Goal: Task Accomplishment & Management: Manage account settings

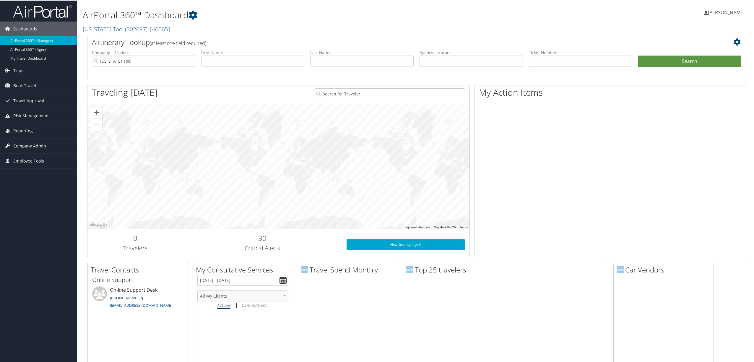
click at [31, 144] on span "Company Admin" at bounding box center [29, 145] width 33 height 15
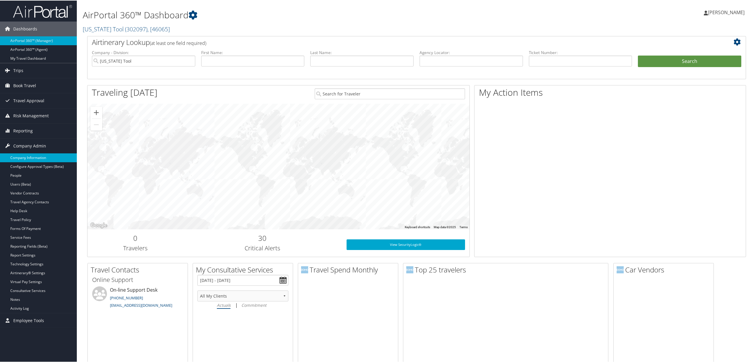
click at [39, 154] on link "Company Information" at bounding box center [38, 157] width 77 height 9
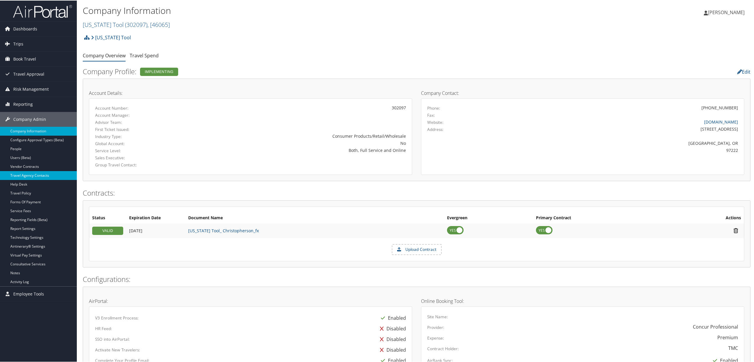
click at [45, 172] on link "Travel Agency Contacts" at bounding box center [38, 174] width 77 height 9
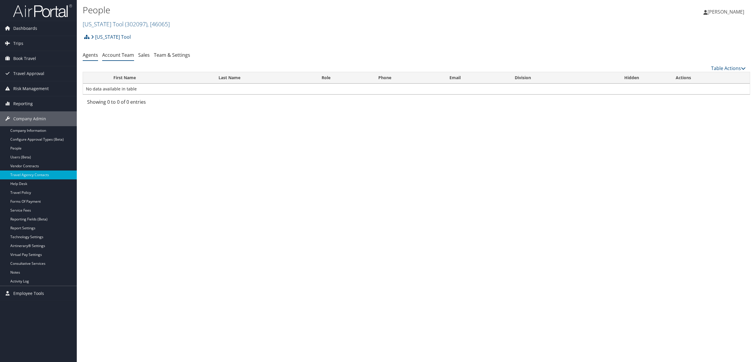
click at [122, 56] on link "Account Team" at bounding box center [118, 55] width 32 height 6
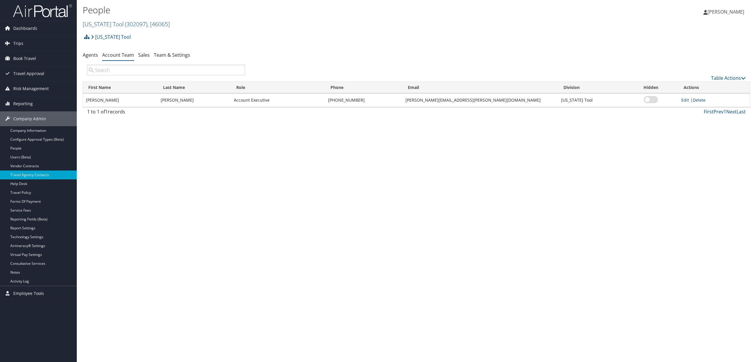
click at [147, 22] on span ", [ 46065 ]" at bounding box center [158, 24] width 22 height 8
click at [138, 32] on input "search" at bounding box center [122, 35] width 78 height 11
type input "4life"
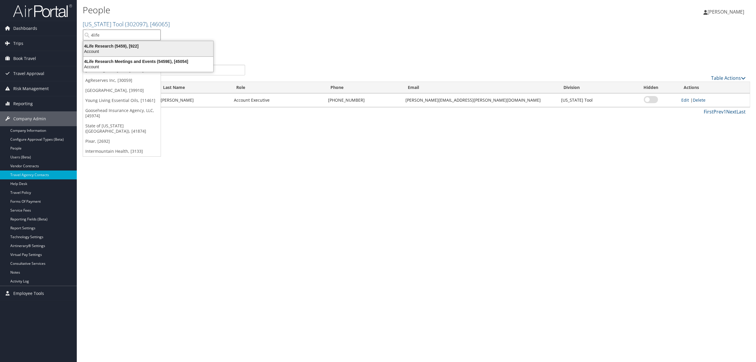
click at [133, 48] on div "4Life Research (5459), [922]" at bounding box center [148, 45] width 137 height 5
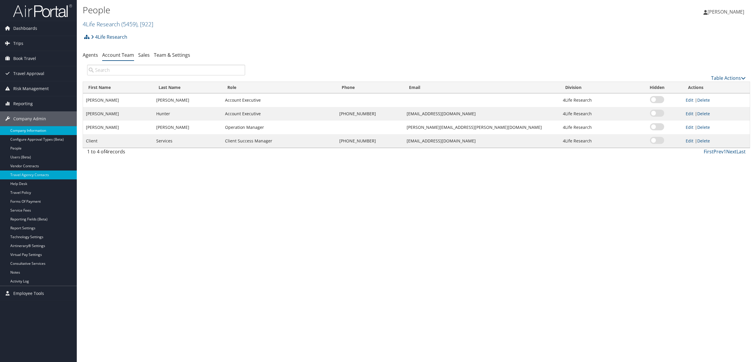
click at [26, 132] on link "Company Information" at bounding box center [38, 130] width 77 height 9
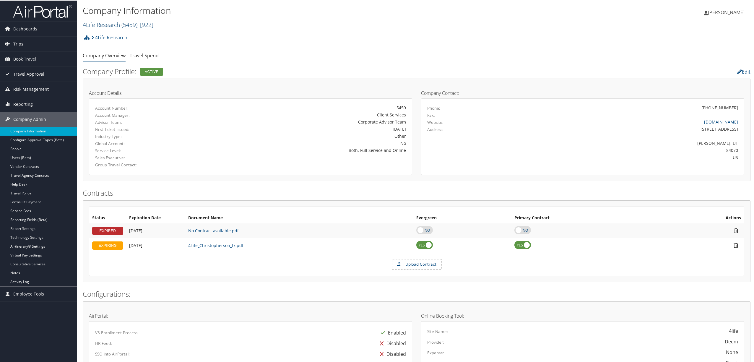
click at [132, 20] on span "( 5459 )" at bounding box center [129, 24] width 16 height 8
click at [134, 67] on link "MPLT Healthcare, [44601]" at bounding box center [122, 70] width 78 height 10
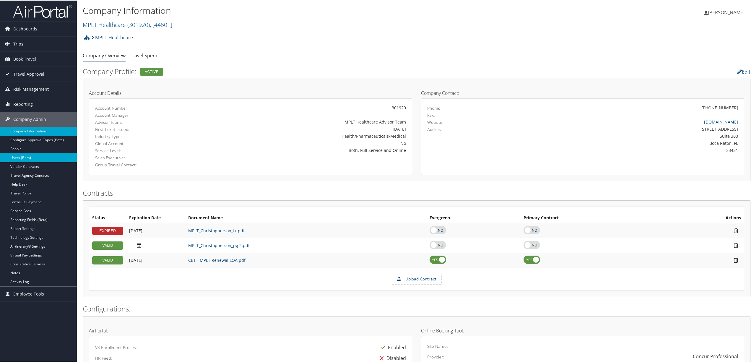
click at [25, 155] on link "Users (Beta)" at bounding box center [38, 157] width 77 height 9
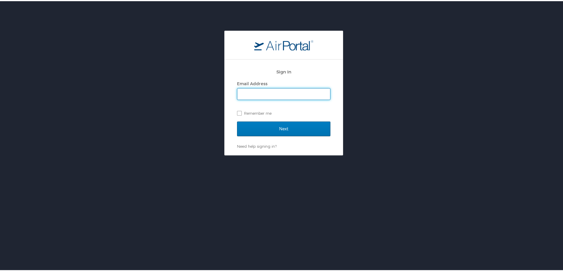
type input "susan.moon@cbtravel.com"
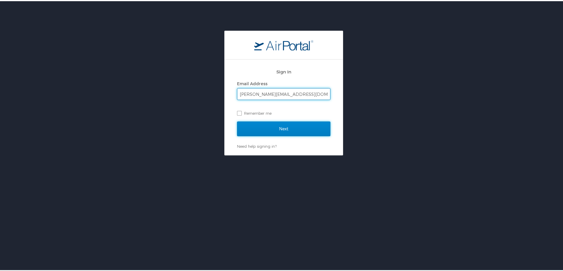
click at [262, 125] on input "Next" at bounding box center [283, 127] width 93 height 15
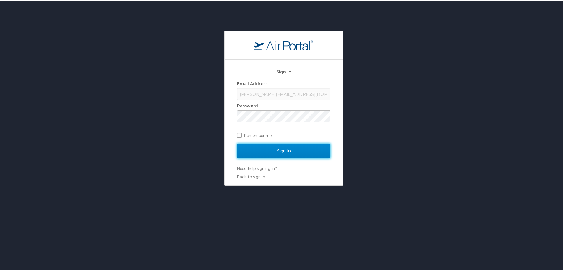
click at [263, 145] on input "Sign In" at bounding box center [283, 150] width 93 height 15
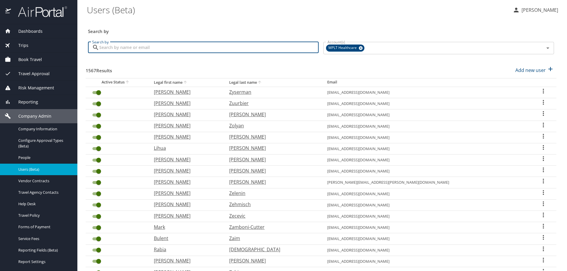
click at [156, 49] on input "Search by" at bounding box center [208, 47] width 219 height 11
type input "prashant"
checkbox input "false"
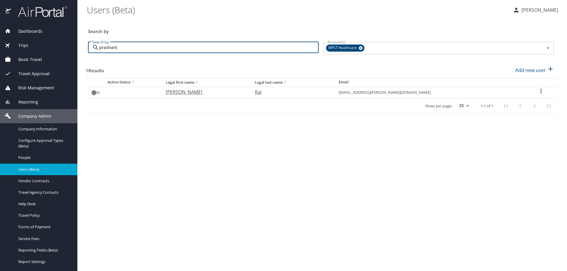
type input "prashant"
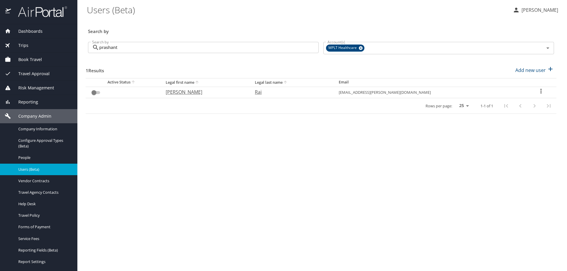
click at [538, 90] on icon "User Search Table" at bounding box center [540, 91] width 7 height 7
click at [514, 103] on p "View history" at bounding box center [505, 102] width 27 height 7
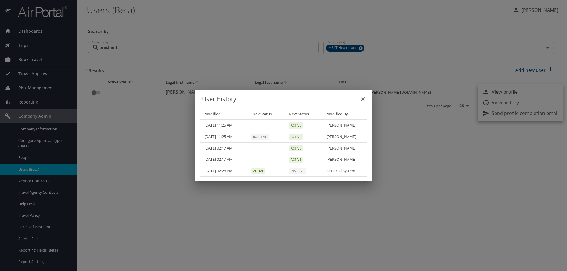
click at [361, 102] on icon "close" at bounding box center [362, 99] width 7 height 7
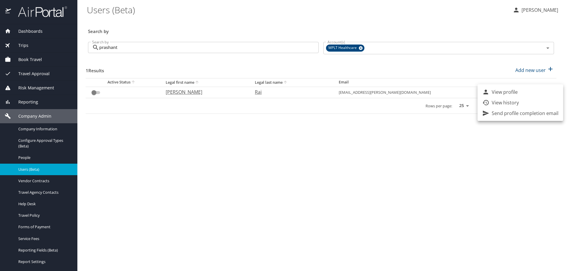
click at [92, 92] on div at bounding box center [283, 135] width 567 height 271
click at [94, 93] on input "User Search Table" at bounding box center [93, 92] width 21 height 7
checkbox input "false"
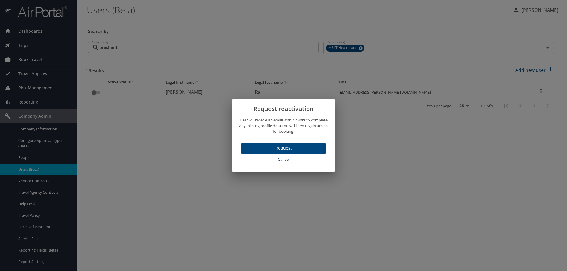
click at [276, 148] on span "Request" at bounding box center [283, 148] width 75 height 7
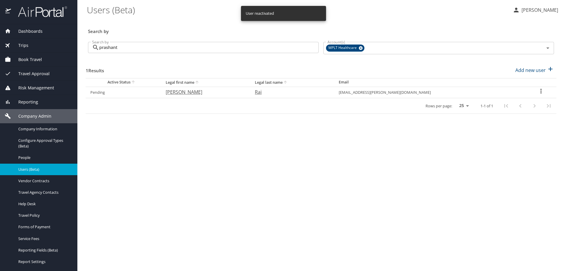
click at [186, 28] on h3 "Search by" at bounding box center [321, 30] width 466 height 10
click at [245, 27] on h3 "Search by" at bounding box center [321, 30] width 466 height 10
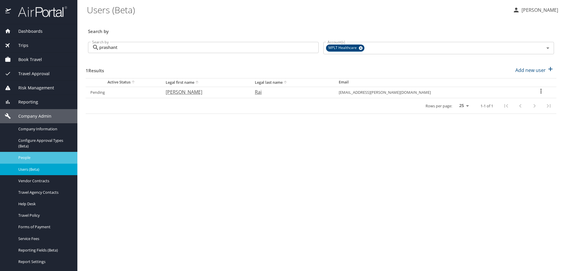
click at [37, 157] on span "People" at bounding box center [44, 158] width 52 height 6
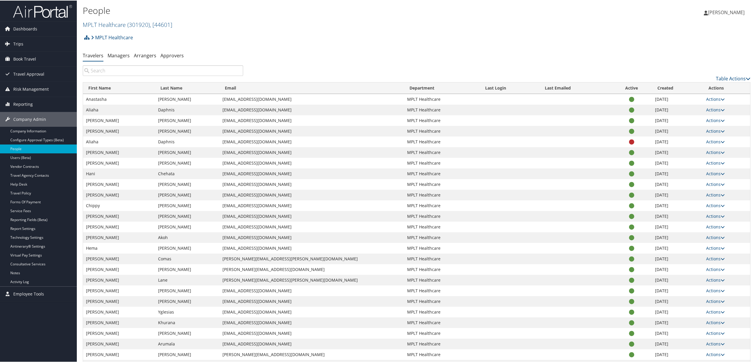
click at [299, 40] on div "MPLT Healthcare Account Structure MPLT Healthcare (301920) ACTIVE Create Child …" at bounding box center [416, 39] width 667 height 16
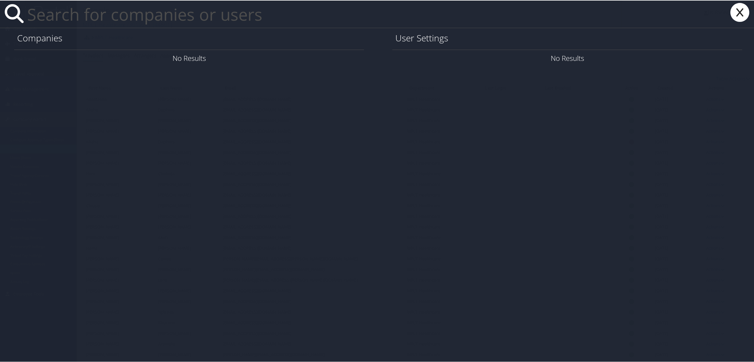
paste input "suzy.garner@imail.org"
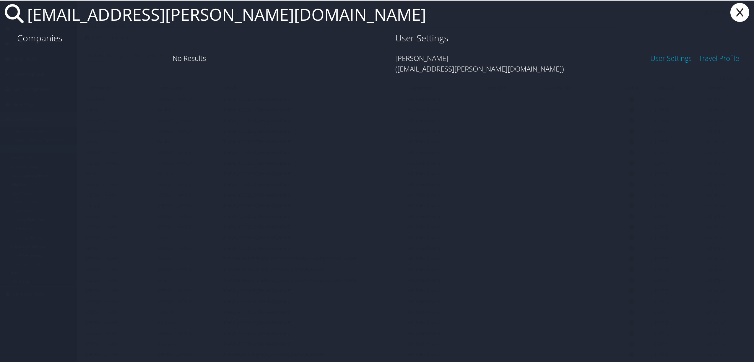
type input "suzy.garner@imail.org"
click at [671, 56] on link "User Settings" at bounding box center [670, 58] width 41 height 10
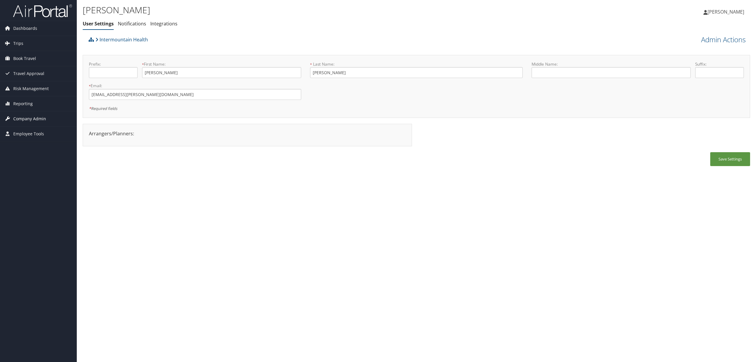
click at [22, 114] on span "Company Admin" at bounding box center [29, 118] width 33 height 15
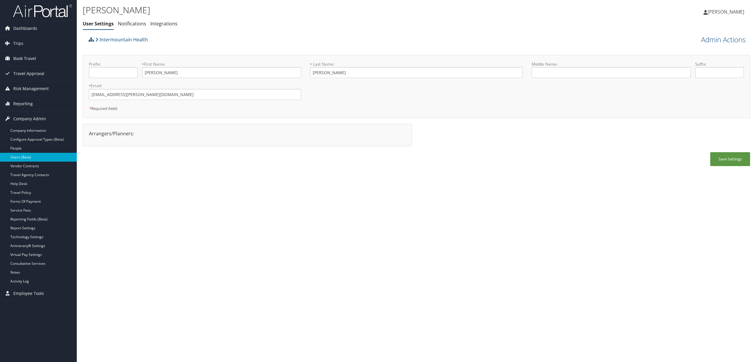
click at [28, 155] on link "Users (Beta)" at bounding box center [38, 157] width 77 height 9
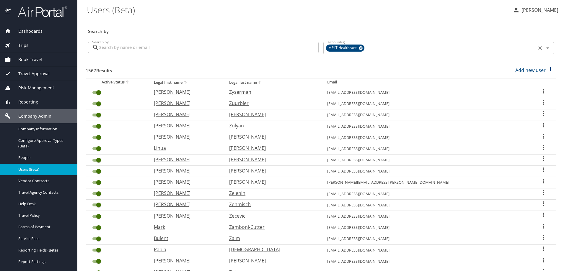
click at [359, 48] on icon at bounding box center [361, 48] width 4 height 4
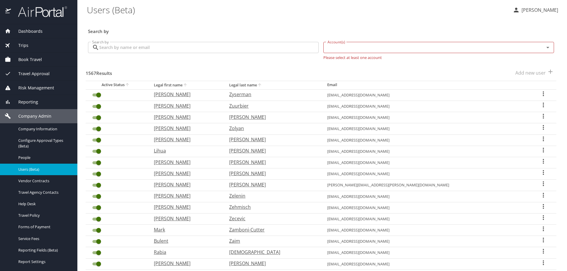
click at [359, 48] on input "Account(s)" at bounding box center [430, 48] width 210 height 8
type input "intermountain he"
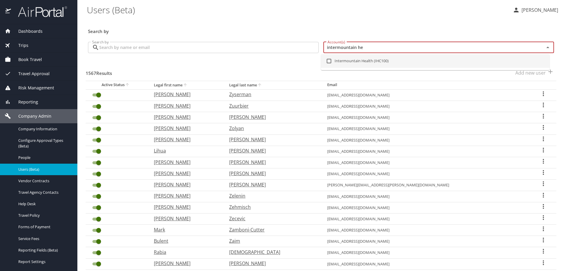
click at [329, 60] on input "checkbox" at bounding box center [328, 61] width 11 height 11
checkbox input "true"
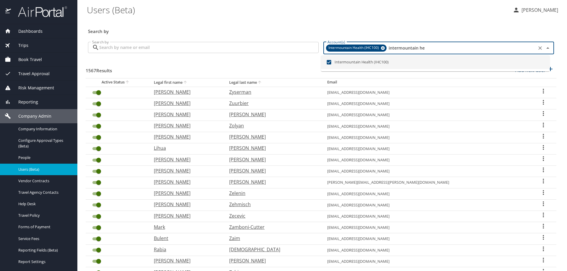
type input "intermountain he"
click at [167, 48] on input "Search by" at bounding box center [208, 47] width 219 height 11
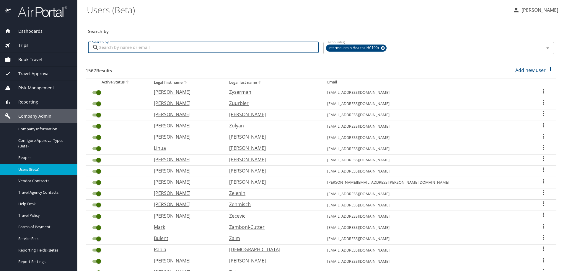
checkbox input "false"
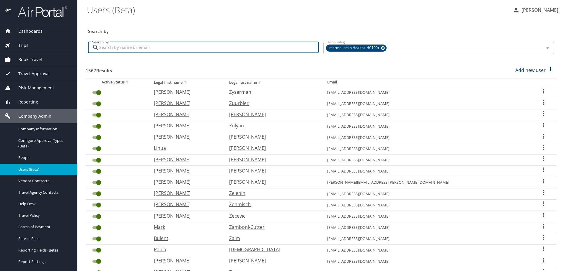
checkbox input "false"
paste input "suzy.garner@imail.org"
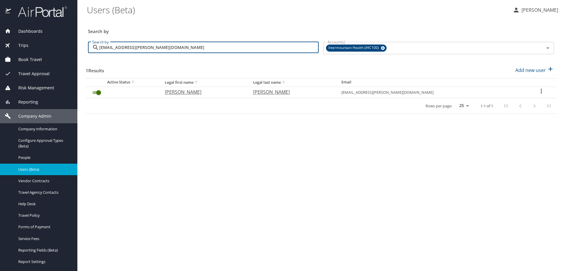
type input "suzy.garner@imail.org"
click at [538, 89] on icon "User Search Table" at bounding box center [541, 91] width 7 height 7
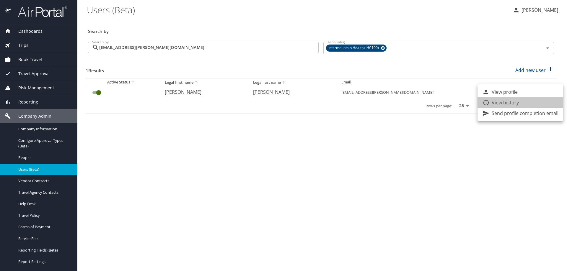
click at [518, 100] on p "View history" at bounding box center [505, 102] width 27 height 7
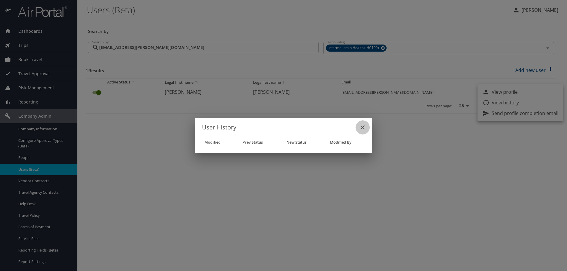
click at [361, 126] on icon "close" at bounding box center [362, 127] width 7 height 7
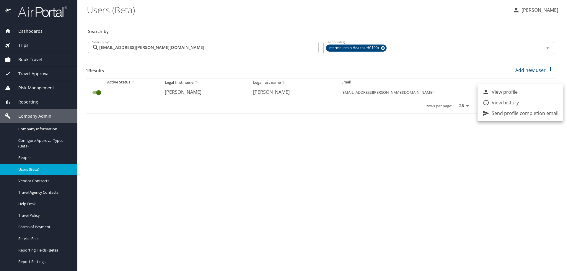
click at [42, 155] on div at bounding box center [283, 135] width 567 height 271
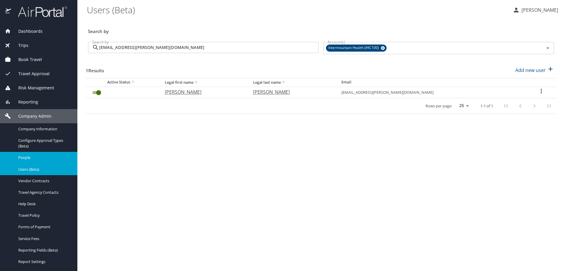
click at [23, 155] on div "People" at bounding box center [39, 157] width 68 height 7
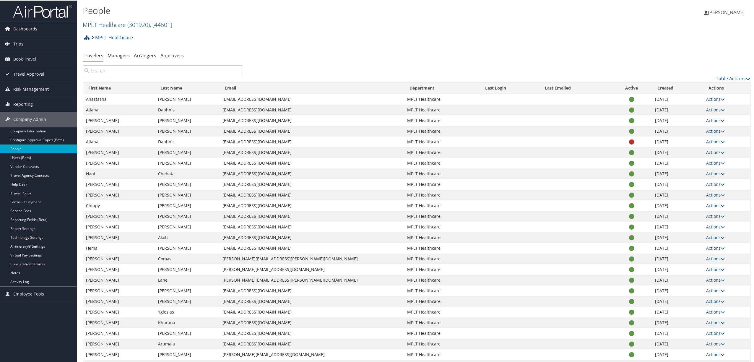
click at [135, 16] on h1 "People" at bounding box center [305, 10] width 445 height 12
click at [132, 25] on span "( 301920 )" at bounding box center [138, 24] width 22 height 8
click at [129, 31] on input "search" at bounding box center [122, 35] width 78 height 11
type input "ihc100"
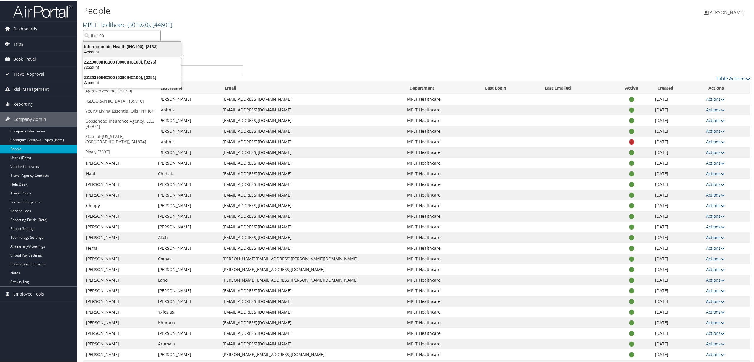
click at [130, 43] on div "Intermountain Health (IHC100), [3133]" at bounding box center [132, 45] width 104 height 5
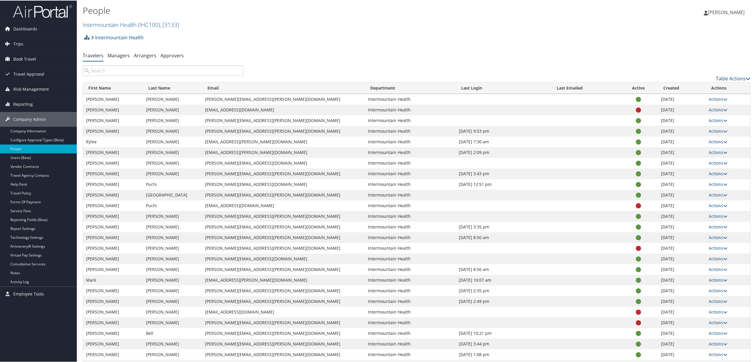
click at [105, 73] on input "search" at bounding box center [163, 70] width 160 height 11
paste input "[EMAIL_ADDRESS][PERSON_NAME][DOMAIN_NAME]"
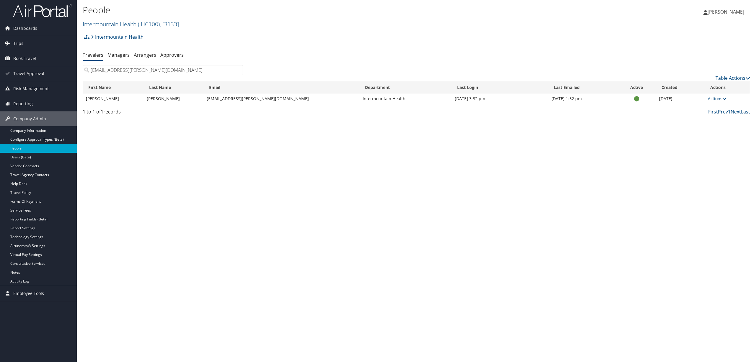
type input "[EMAIL_ADDRESS][PERSON_NAME][DOMAIN_NAME]"
click at [146, 21] on span "( IHC100 )" at bounding box center [149, 24] width 22 height 8
click at [126, 145] on link "State of [US_STATE] ([GEOGRAPHIC_DATA]), [41874]" at bounding box center [122, 148] width 78 height 15
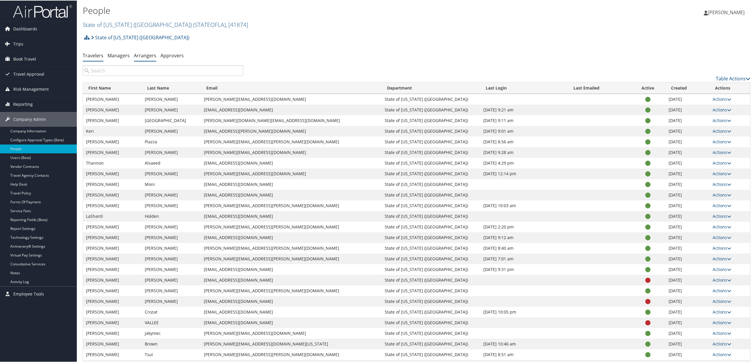
click at [144, 54] on link "Arrangers" at bounding box center [145, 55] width 22 height 6
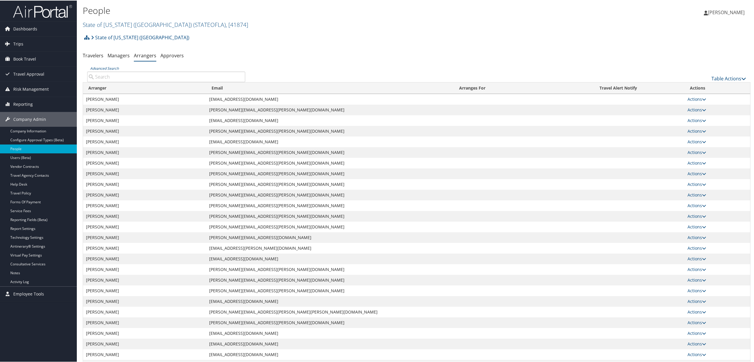
click at [152, 74] on input "Advanced Search" at bounding box center [166, 76] width 158 height 11
paste input "[PERSON_NAME]"
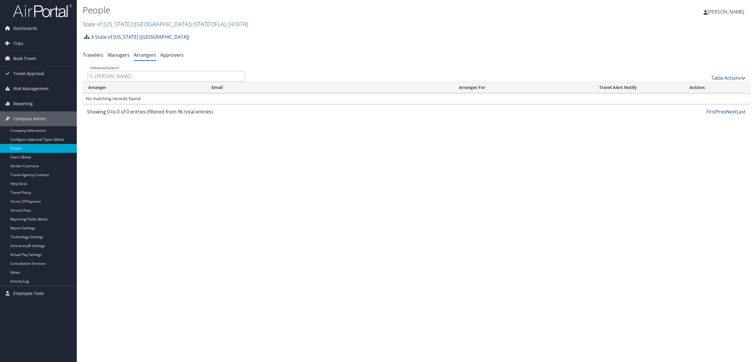
drag, startPoint x: 148, startPoint y: 77, endPoint x: 112, endPoint y: 76, distance: 36.6
click at [112, 76] on input "[PERSON_NAME]" at bounding box center [166, 76] width 158 height 11
type input "Lakisha"
click at [116, 76] on input "Lakisha" at bounding box center [166, 76] width 158 height 11
drag, startPoint x: 128, startPoint y: 78, endPoint x: 35, endPoint y: 77, distance: 93.3
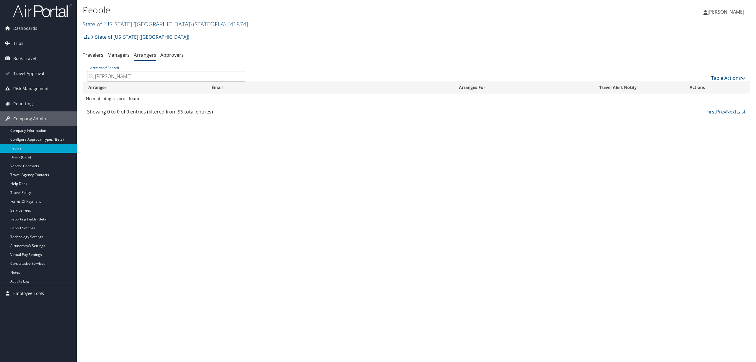
click at [35, 76] on div "Dashboards AirPortal 360™ (Manager) AirPortal 360™ (Agent) My Travel Dashboard …" at bounding box center [378, 181] width 756 height 362
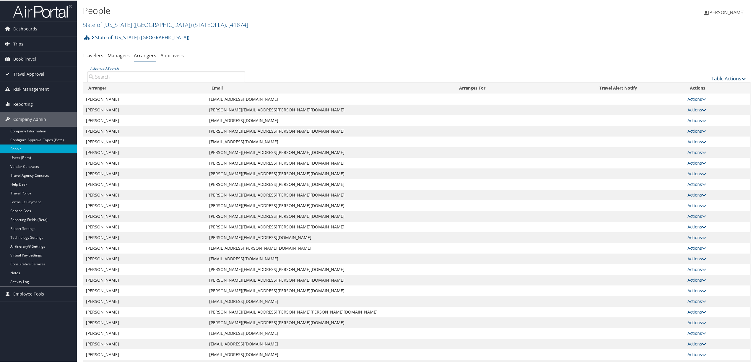
click at [729, 77] on link "Table Actions" at bounding box center [728, 78] width 35 height 6
click at [709, 86] on link "Add An Arranger" at bounding box center [709, 87] width 78 height 10
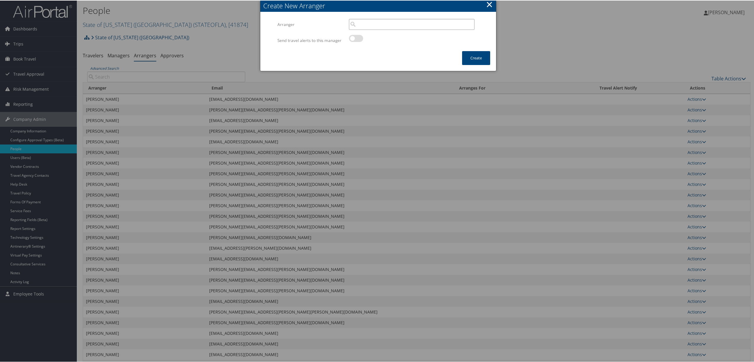
click at [366, 19] on input "search" at bounding box center [412, 23] width 126 height 11
paste input "[PERSON_NAME]"
type input "Lakisha Lewis-Harri"
click at [487, 5] on button "×" at bounding box center [489, 4] width 7 height 12
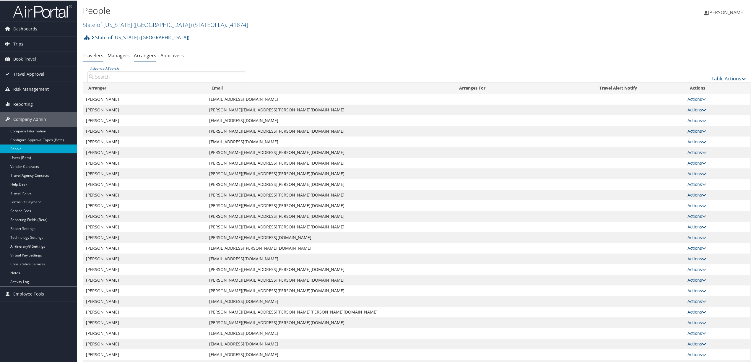
click at [88, 55] on link "Travelers" at bounding box center [93, 55] width 21 height 6
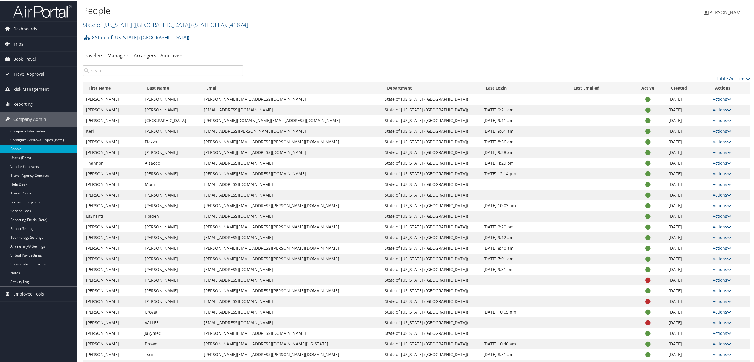
click at [163, 70] on input "search" at bounding box center [163, 70] width 160 height 11
paste input "[PERSON_NAME]"
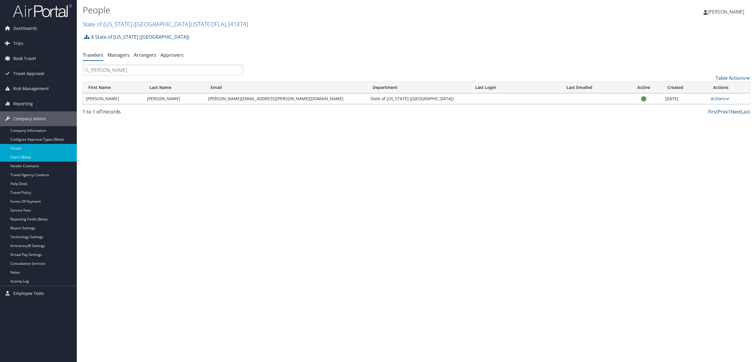
type input "Lakisha Lewis-Harri"
click at [39, 156] on link "Users (Beta)" at bounding box center [38, 157] width 77 height 9
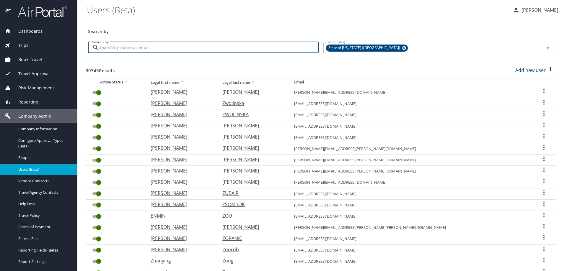
click at [165, 47] on input "Search by" at bounding box center [208, 47] width 219 height 11
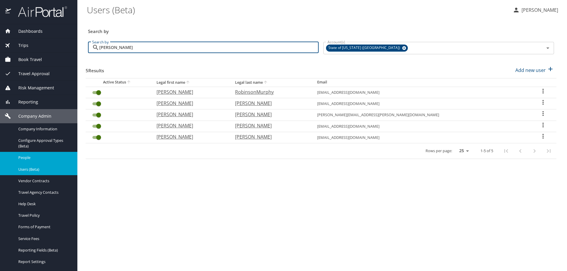
type input "[PERSON_NAME]"
click at [32, 156] on span "People" at bounding box center [44, 158] width 52 height 6
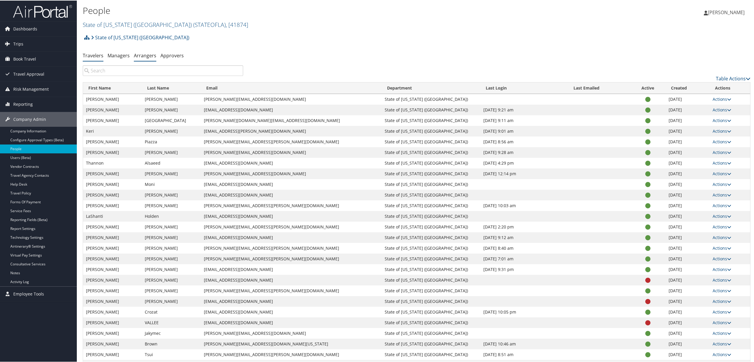
click at [151, 54] on link "Arrangers" at bounding box center [145, 55] width 22 height 6
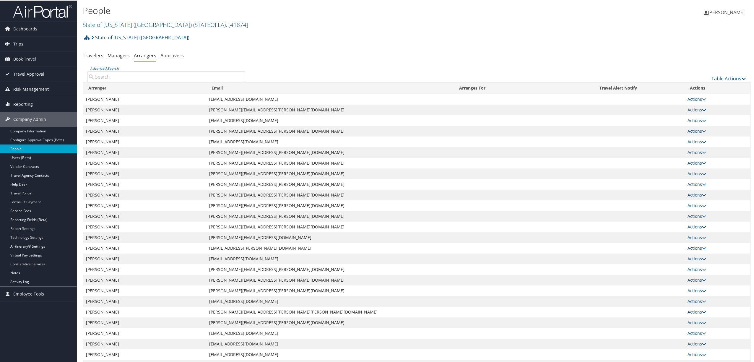
click at [139, 76] on input "Advanced Search" at bounding box center [166, 76] width 158 height 11
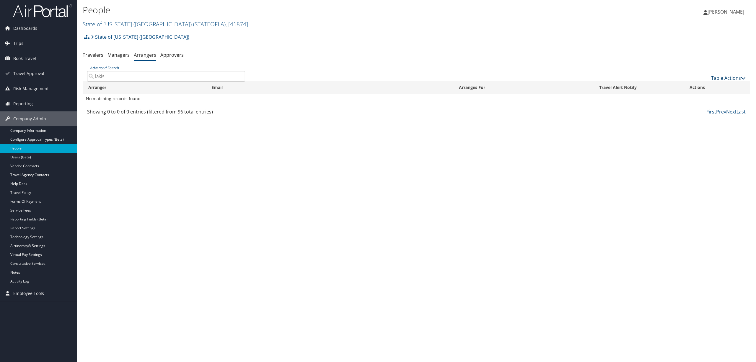
type input "lakis"
click at [715, 76] on link "Table Actions" at bounding box center [728, 78] width 35 height 6
click at [708, 87] on link "Add An Arranger" at bounding box center [709, 87] width 78 height 10
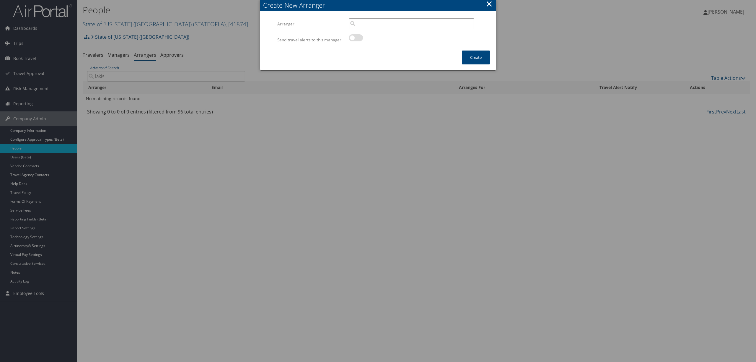
click at [392, 21] on input "search" at bounding box center [412, 23] width 126 height 11
paste input "Lakisha Lewis-Harri"
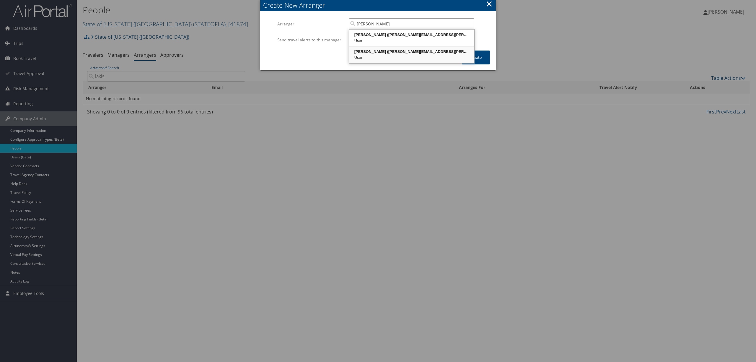
click at [371, 51] on div "LaKisha Lewis-Harris (lakisha.lewis-harris@la.gov)" at bounding box center [411, 52] width 123 height 6
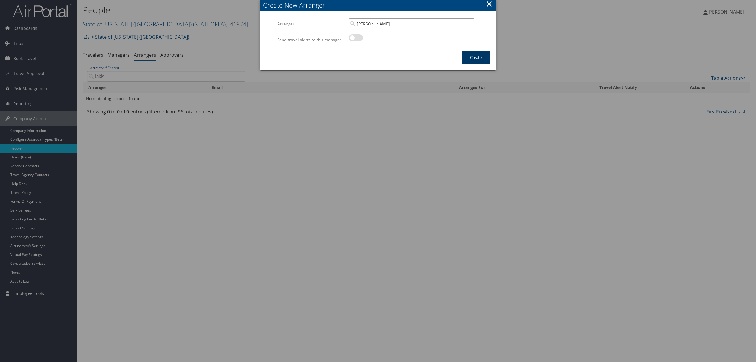
type input "LaKisha Lewis-Harris"
click at [484, 57] on button "Create" at bounding box center [476, 57] width 28 height 14
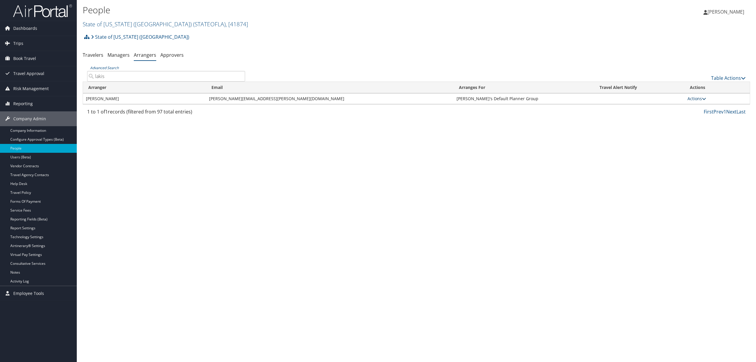
click at [693, 96] on link "Actions" at bounding box center [696, 99] width 19 height 6
click at [696, 116] on link "View Group" at bounding box center [703, 118] width 33 height 10
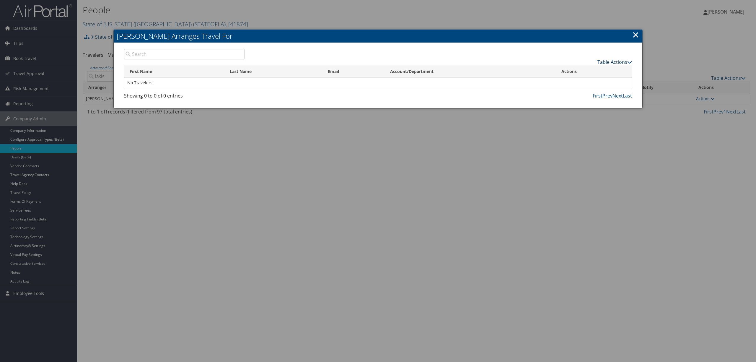
click at [625, 60] on link "Table Actions" at bounding box center [614, 62] width 35 height 6
click at [578, 72] on link "Add A Traveler" at bounding box center [593, 71] width 78 height 10
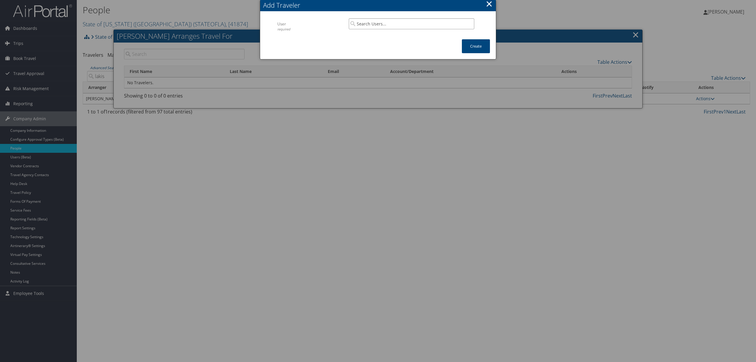
click at [376, 25] on input "search" at bounding box center [412, 23] width 126 height 11
click at [376, 38] on div "User" at bounding box center [411, 41] width 123 height 6
type input "David Nall"
click at [475, 42] on button "Create" at bounding box center [476, 46] width 28 height 14
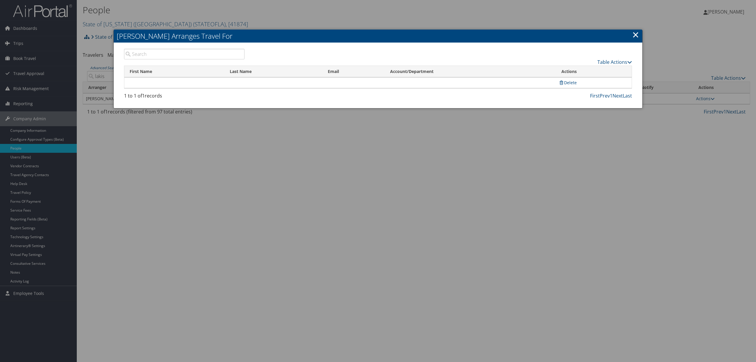
click at [635, 33] on link "×" at bounding box center [635, 35] width 7 height 12
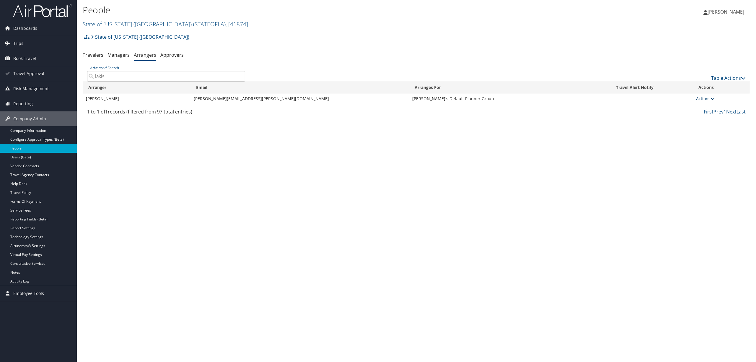
click at [696, 97] on link "Actions" at bounding box center [705, 99] width 19 height 6
click at [705, 117] on link "View Group" at bounding box center [712, 118] width 33 height 10
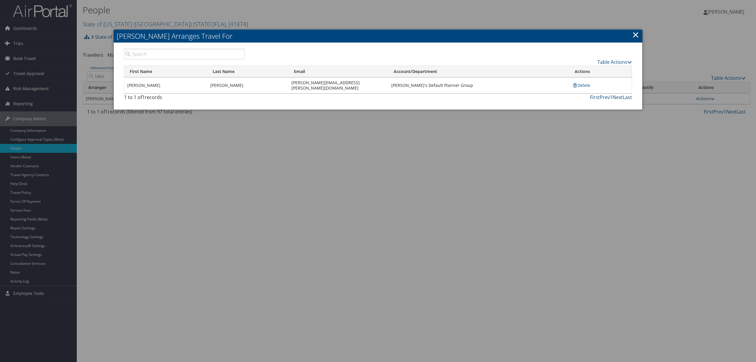
click at [636, 36] on link "×" at bounding box center [635, 35] width 7 height 12
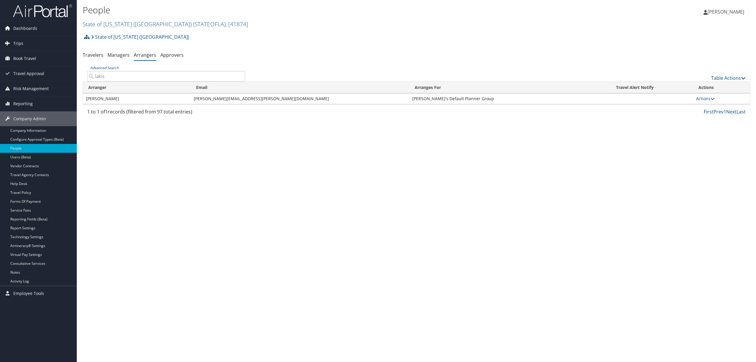
click at [187, 185] on div "People State of Louisiana (SOLA) ( STATEOFLA ) , [ 41874 ] State of Louisiana (…" at bounding box center [416, 181] width 679 height 362
click at [115, 23] on link "State of Louisiana (SOLA) ( STATEOFLA ) , [ 41874 ]" at bounding box center [165, 24] width 165 height 8
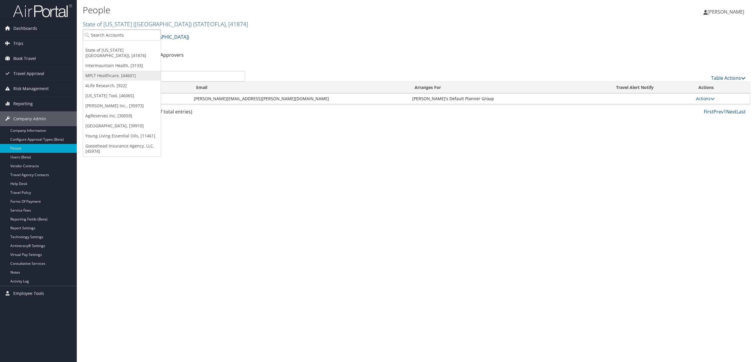
click at [102, 71] on link "MPLT Healthcare, [44601]" at bounding box center [122, 76] width 78 height 10
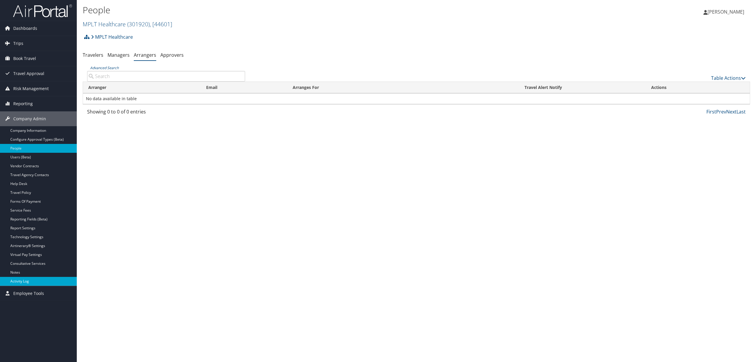
click at [24, 279] on link "Activity Log" at bounding box center [38, 281] width 77 height 9
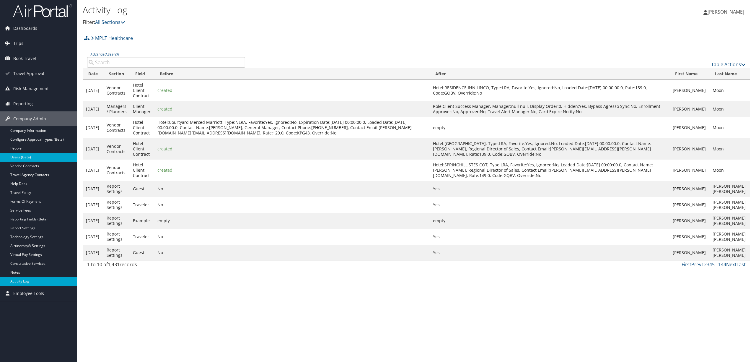
click at [27, 157] on link "Users (Beta)" at bounding box center [38, 157] width 77 height 9
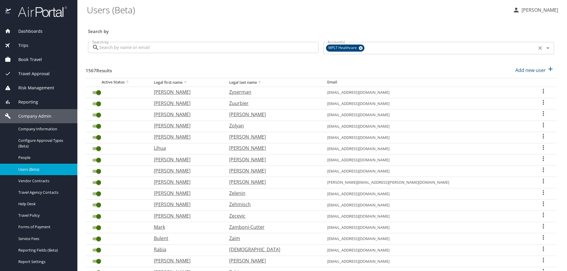
click at [359, 48] on icon at bounding box center [361, 48] width 4 height 4
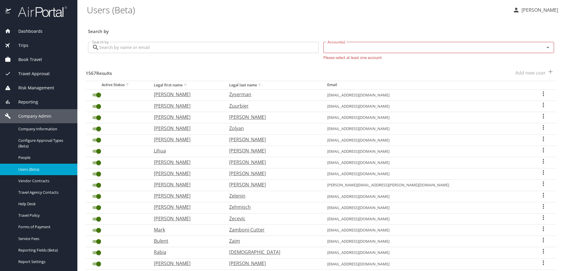
click at [349, 48] on input "Account(s)" at bounding box center [430, 48] width 210 height 8
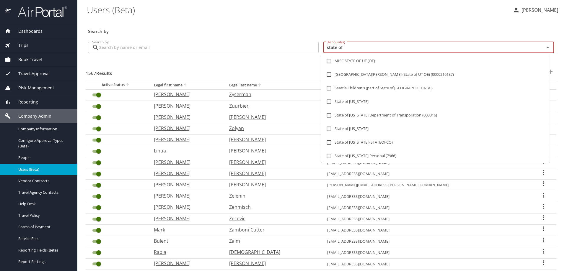
type input "state of l"
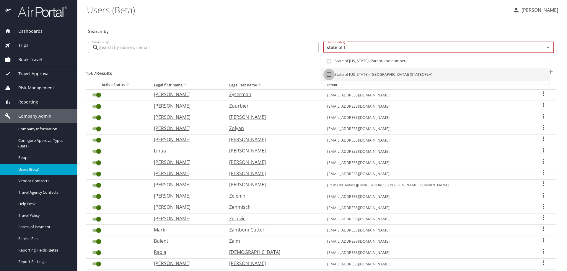
click at [330, 74] on input "checkbox" at bounding box center [328, 74] width 11 height 11
checkbox input "true"
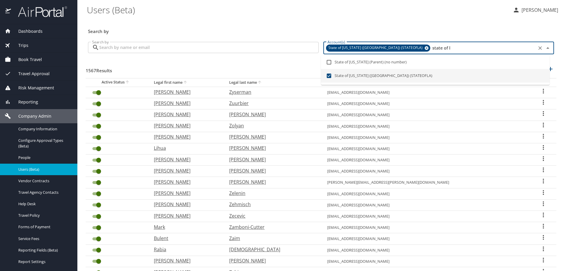
type input "state of l"
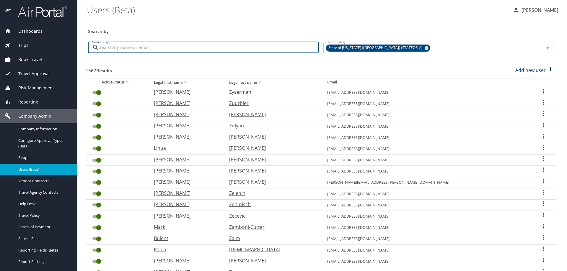
click at [122, 49] on input "Search by" at bounding box center [208, 47] width 219 height 11
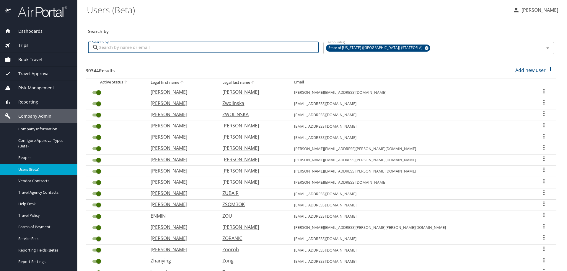
paste input "[PERSON_NAME][EMAIL_ADDRESS][PERSON_NAME][US_STATE][DOMAIN_NAME]"
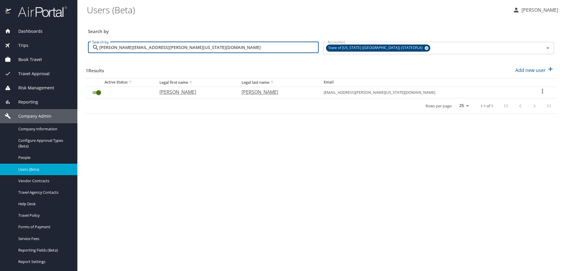
type input "[PERSON_NAME][EMAIL_ADDRESS][PERSON_NAME][US_STATE][DOMAIN_NAME]"
click at [539, 90] on icon "User Search Table" at bounding box center [542, 91] width 7 height 7
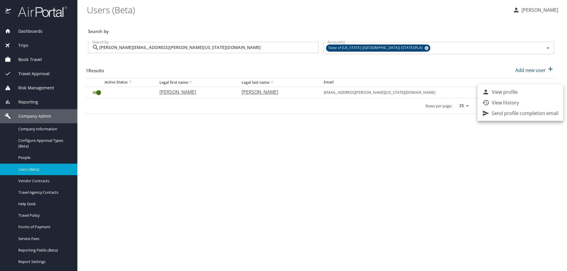
click at [501, 92] on p "View profile" at bounding box center [505, 92] width 26 height 7
select select "US"
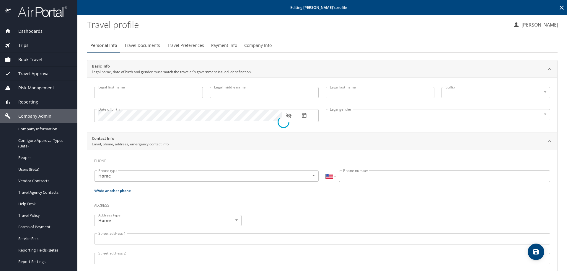
type input "[PERSON_NAME]"
type input "[DEMOGRAPHIC_DATA]"
type input "[PERSON_NAME]"
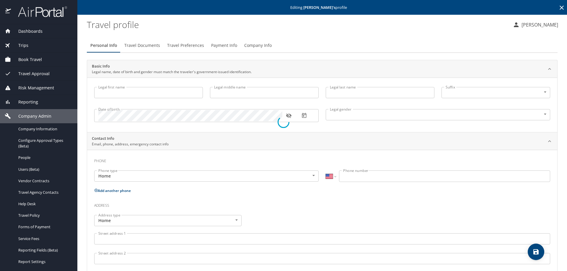
type input "[PERSON_NAME]"
type input "[PHONE_NUMBER]"
type input "[PERSON_NAME][EMAIL_ADDRESS][PERSON_NAME][DOMAIN_NAME]"
select select "US"
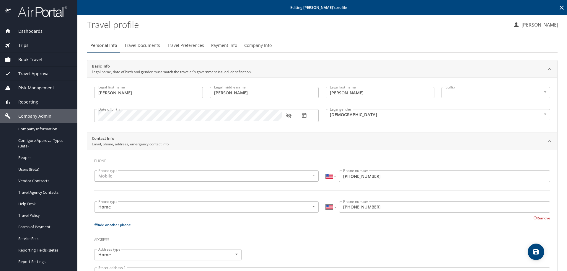
click at [220, 46] on span "Payment Info" at bounding box center [224, 45] width 26 height 7
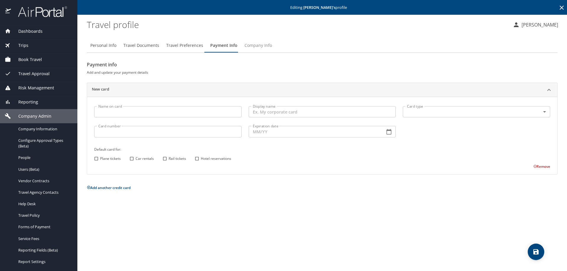
click at [263, 44] on span "Company Info" at bounding box center [258, 45] width 27 height 7
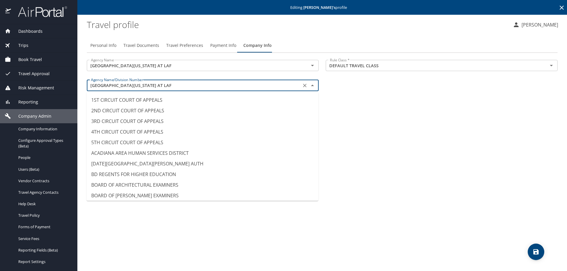
scroll to position [5636, 0]
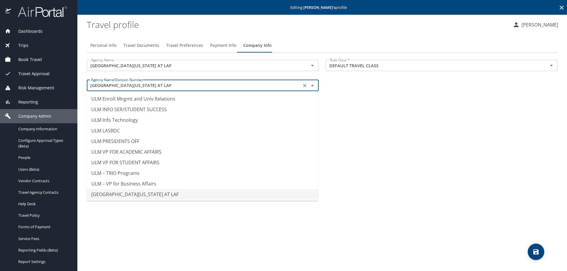
drag, startPoint x: 147, startPoint y: 85, endPoint x: 75, endPoint y: 82, distance: 71.8
click at [75, 82] on div "Dashboards AirPortal 360™ Manager AirPortal 360™ Agent My Travel Dashboard Trip…" at bounding box center [283, 135] width 567 height 271
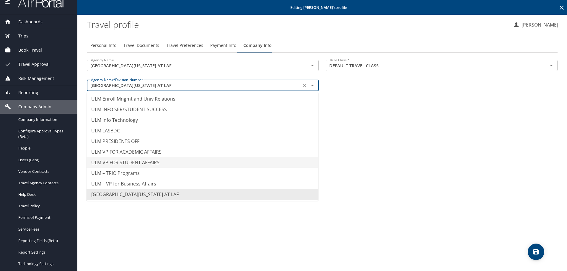
scroll to position [0, 0]
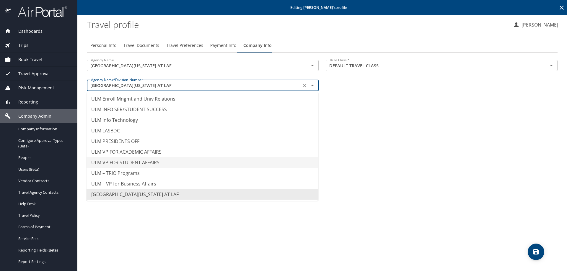
type input "ULM VP FOR STUDENT AFFAIRS"
click at [38, 71] on span "Travel Approval" at bounding box center [30, 74] width 39 height 6
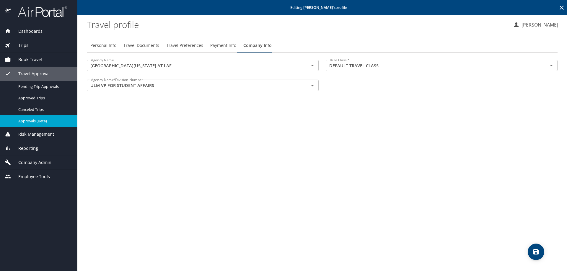
click at [37, 118] on div "Approvals (Beta)" at bounding box center [39, 121] width 68 height 7
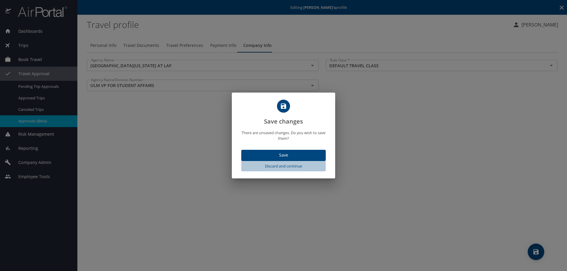
click at [276, 167] on span "Discard and continue" at bounding box center [284, 166] width 80 height 7
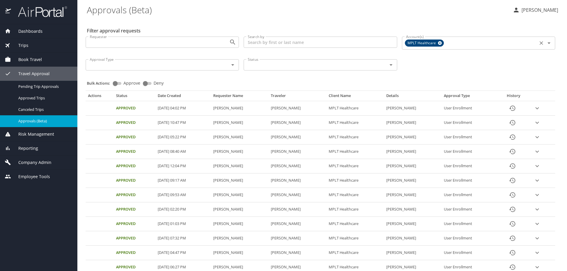
click at [438, 41] on icon at bounding box center [440, 43] width 4 height 6
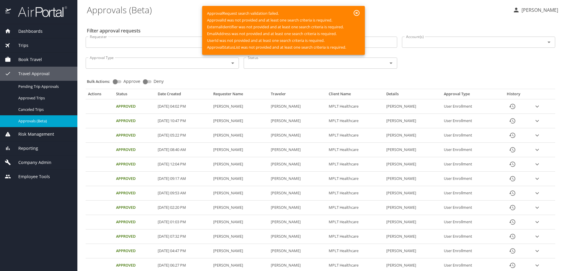
click at [358, 12] on icon "button" at bounding box center [356, 12] width 7 height 7
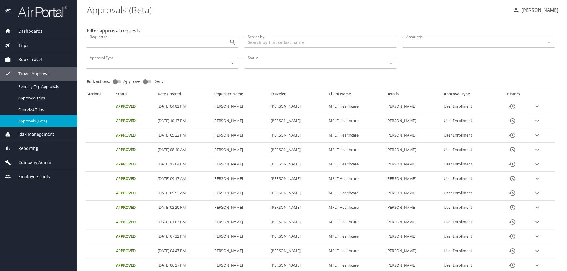
click at [36, 122] on span "Approvals (Beta)" at bounding box center [44, 121] width 52 height 6
click at [30, 159] on div "Company Admin" at bounding box center [38, 163] width 77 height 14
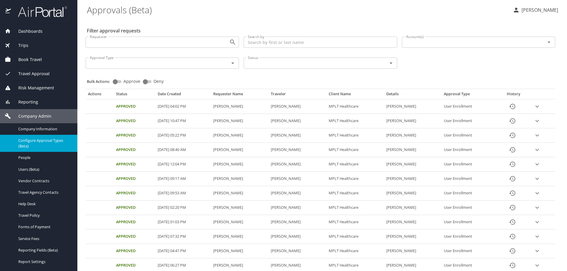
click at [51, 140] on span "Configure Approval Types (Beta)" at bounding box center [44, 143] width 52 height 11
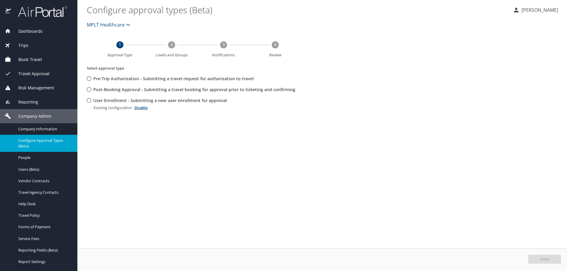
click at [128, 25] on icon "button" at bounding box center [128, 25] width 4 height 2
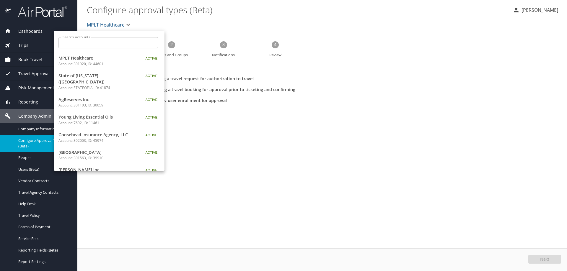
click at [115, 41] on input "Search accounts" at bounding box center [110, 42] width 96 height 11
paste input "[GEOGRAPHIC_DATA][US_STATE] AT LAF"
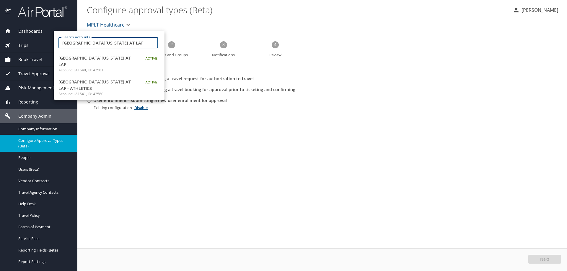
type input "[GEOGRAPHIC_DATA][US_STATE] AT LAF"
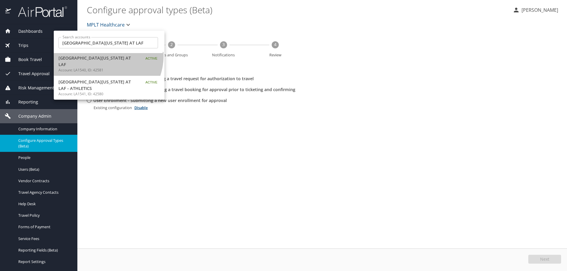
click at [100, 56] on span "[GEOGRAPHIC_DATA][US_STATE] AT LAF" at bounding box center [95, 61] width 74 height 13
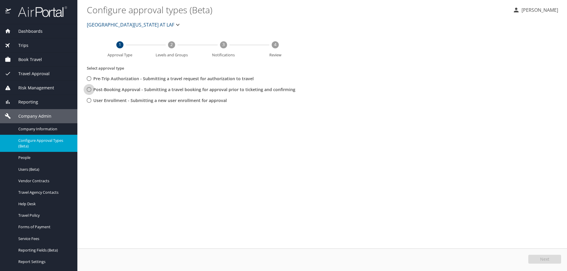
click at [89, 90] on input "Post-Booking Approval - Submitting a travel booking for approval prior to ticke…" at bounding box center [89, 89] width 11 height 11
radio input "true"
click at [540, 256] on button "Next" at bounding box center [544, 259] width 33 height 9
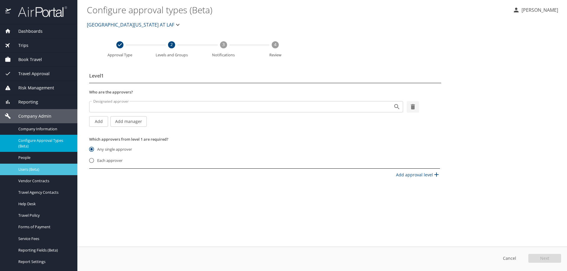
click at [23, 167] on span "Users (Beta)" at bounding box center [44, 170] width 52 height 6
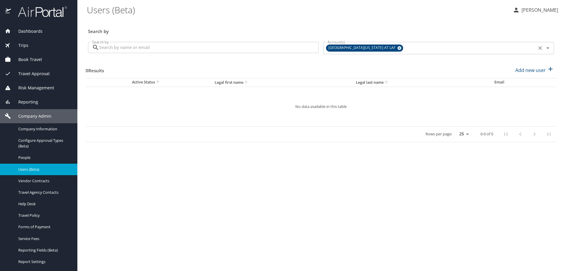
click at [397, 48] on icon at bounding box center [399, 48] width 4 height 4
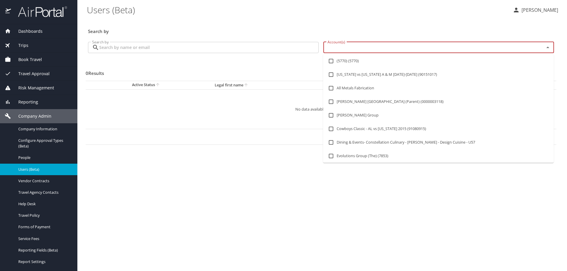
click at [353, 48] on input "Account(s)" at bounding box center [430, 48] width 210 height 8
type input "mplt"
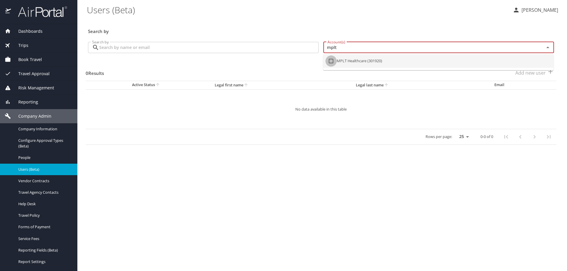
click at [330, 60] on input "checkbox" at bounding box center [330, 61] width 11 height 11
checkbox input "true"
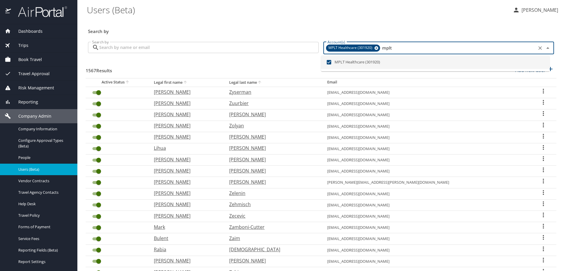
type input "mplt"
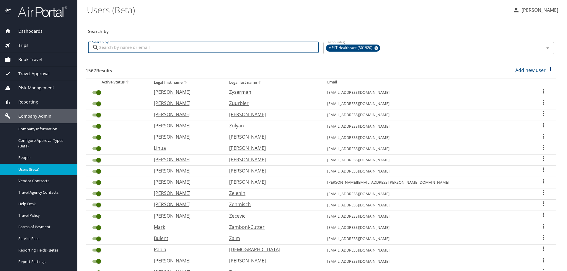
click at [227, 50] on input "Search by" at bounding box center [208, 47] width 219 height 11
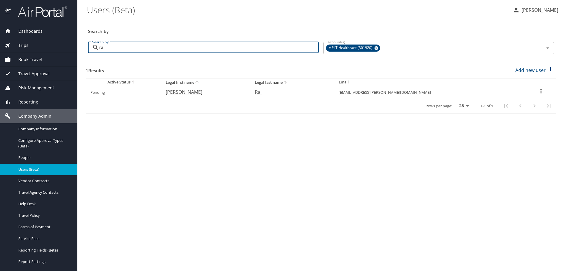
type input "rai"
